Goal: Information Seeking & Learning: Learn about a topic

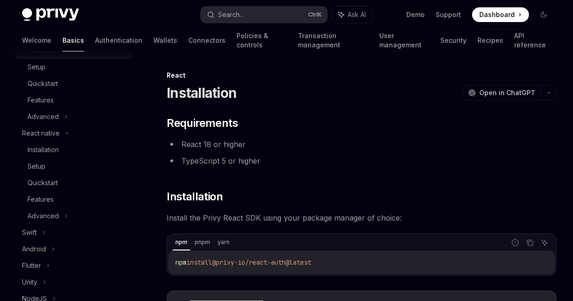
scroll to position [153, 0]
click at [40, 136] on div "React native" at bounding box center [41, 132] width 38 height 11
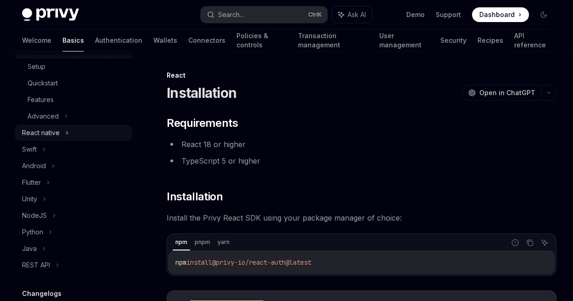
click at [58, 128] on div "React native" at bounding box center [41, 132] width 38 height 11
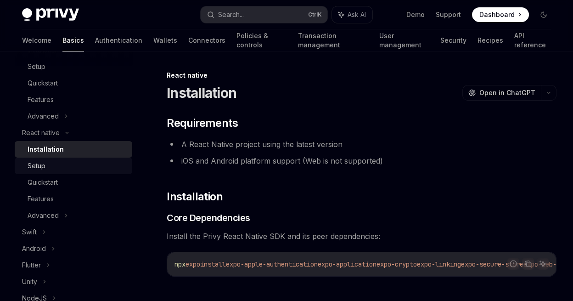
click at [50, 170] on div "Setup" at bounding box center [77, 165] width 99 height 11
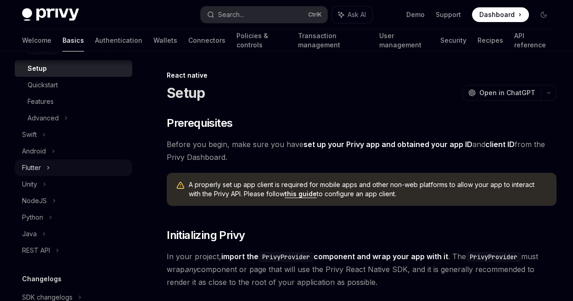
scroll to position [255, 0]
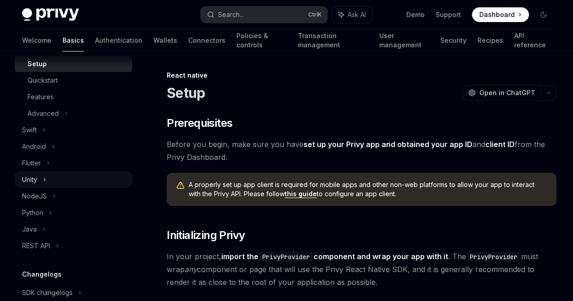
click at [49, 186] on div "Unity" at bounding box center [74, 179] width 118 height 17
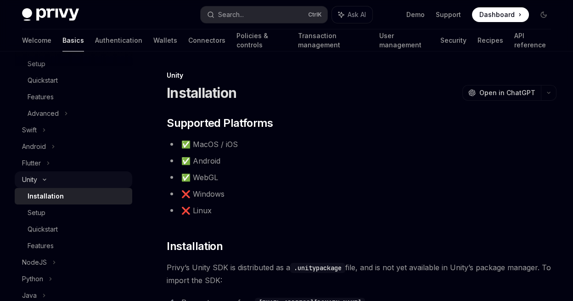
click at [48, 175] on div "Unity" at bounding box center [74, 179] width 118 height 17
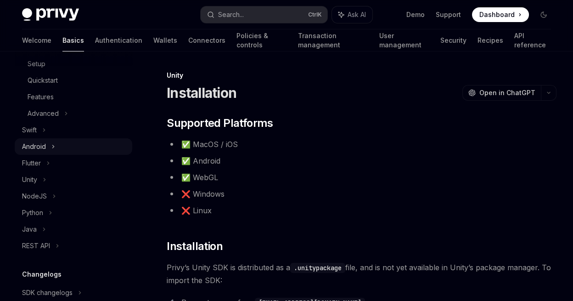
click at [52, 147] on icon at bounding box center [53, 146] width 4 height 11
type textarea "*"
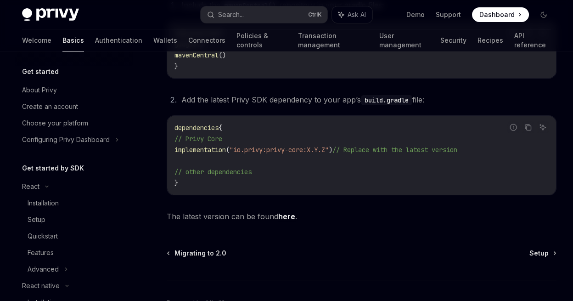
scroll to position [255, 0]
